Goal: Transaction & Acquisition: Subscribe to service/newsletter

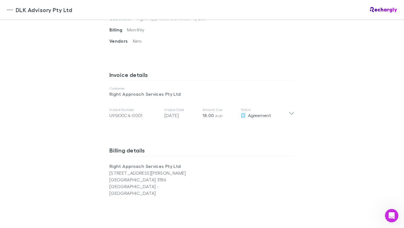
scroll to position [258, 0]
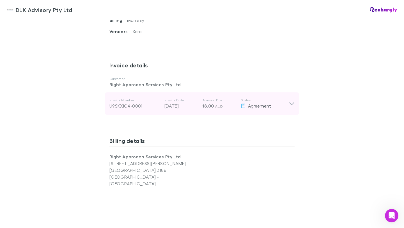
click at [203, 109] on p "18.00 AUD" at bounding box center [220, 105] width 34 height 7
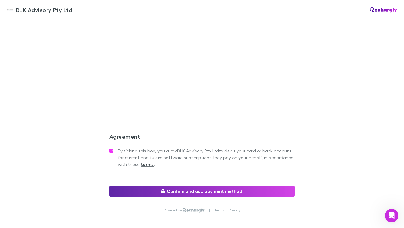
scroll to position [566, 0]
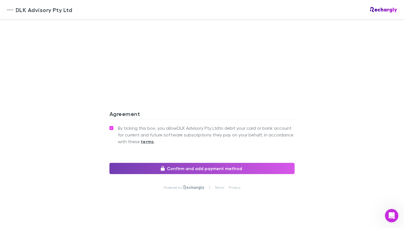
click at [200, 163] on button "Confirm and add payment method" at bounding box center [201, 168] width 185 height 11
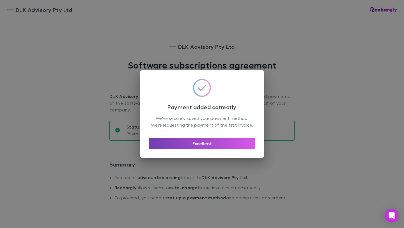
click at [213, 148] on button "Excellent" at bounding box center [202, 143] width 107 height 11
